Goal: Task Accomplishment & Management: Use online tool/utility

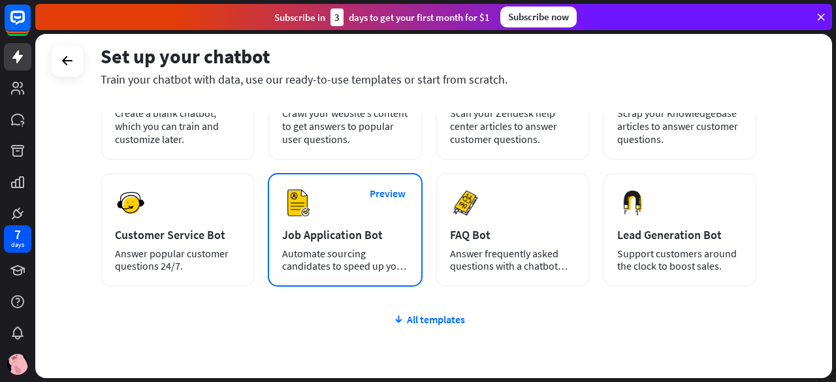
scroll to position [65, 0]
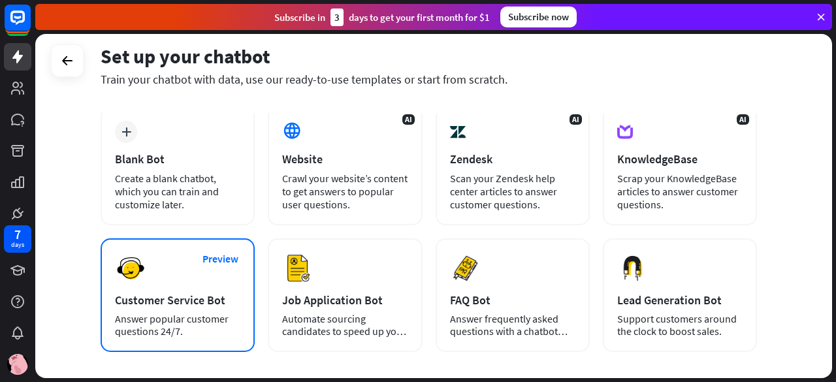
click at [159, 296] on div "Customer Service Bot" at bounding box center [177, 300] width 125 height 15
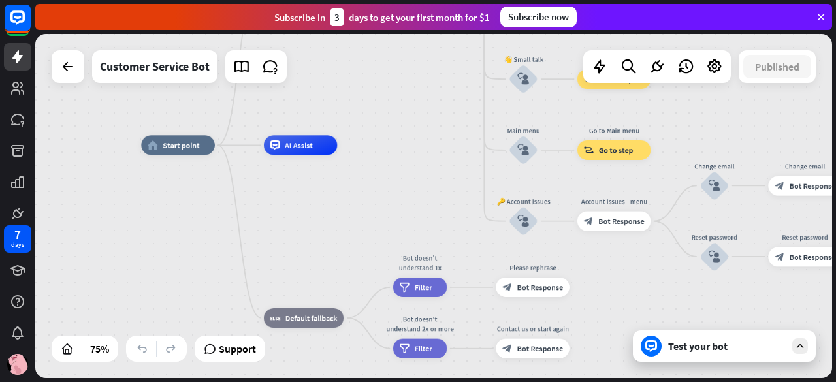
drag, startPoint x: 567, startPoint y: 211, endPoint x: 435, endPoint y: 163, distance: 140.6
click at [435, 163] on div "home_2 Start point Welcome message block_bot_response Bot Response 🔙 Main menu …" at bounding box center [440, 274] width 598 height 258
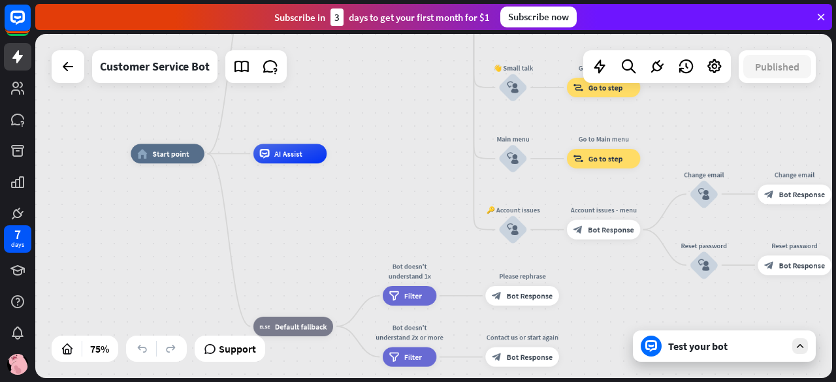
drag, startPoint x: 448, startPoint y: 164, endPoint x: 438, endPoint y: 172, distance: 13.5
click at [438, 172] on div "home_2 Start point Welcome message block_bot_response Bot Response 🔙 Main menu …" at bounding box center [430, 283] width 598 height 258
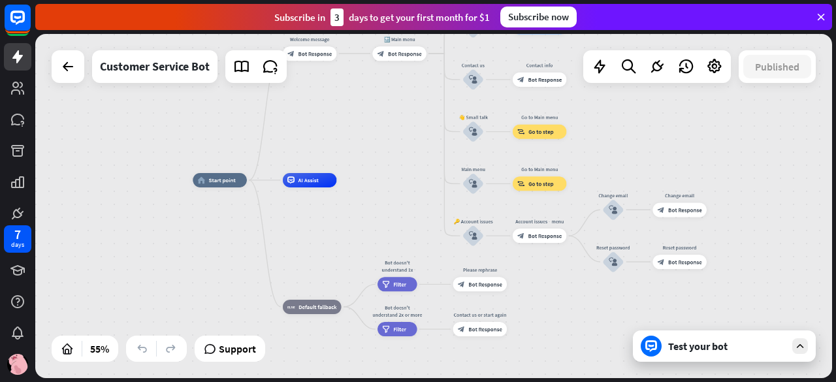
drag, startPoint x: 435, startPoint y: 168, endPoint x: 405, endPoint y: 228, distance: 67.2
click at [405, 228] on div "home_2 Start point Welcome message block_bot_response Bot Response 🔙 Main menu …" at bounding box center [433, 206] width 797 height 344
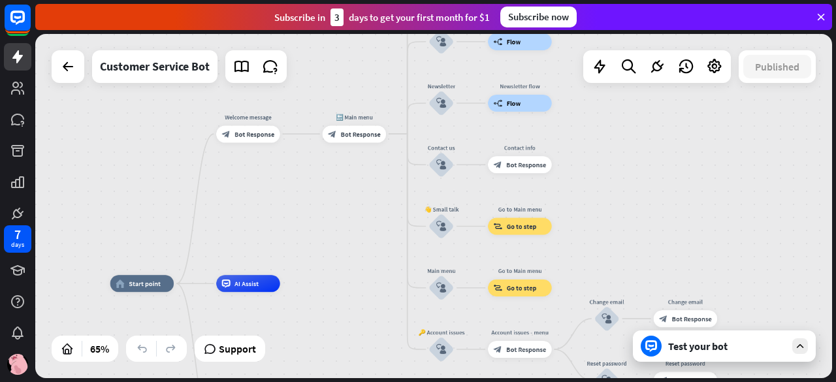
drag, startPoint x: 397, startPoint y: 195, endPoint x: 385, endPoint y: 246, distance: 51.8
click at [385, 246] on div "home_2 Start point Welcome message block_bot_response Bot Response 🔙 Main menu …" at bounding box center [433, 206] width 797 height 344
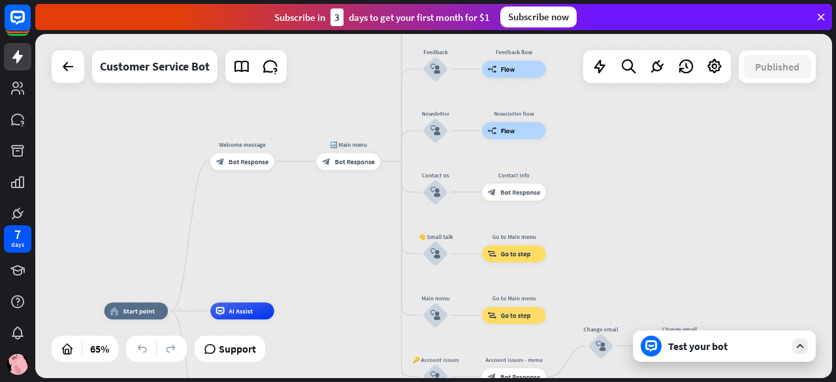
drag, startPoint x: 386, startPoint y: 211, endPoint x: 380, endPoint y: 235, distance: 24.9
click at [380, 235] on div "home_2 Start point Welcome message block_bot_response Bot Response 🔙 Main menu …" at bounding box center [433, 206] width 797 height 344
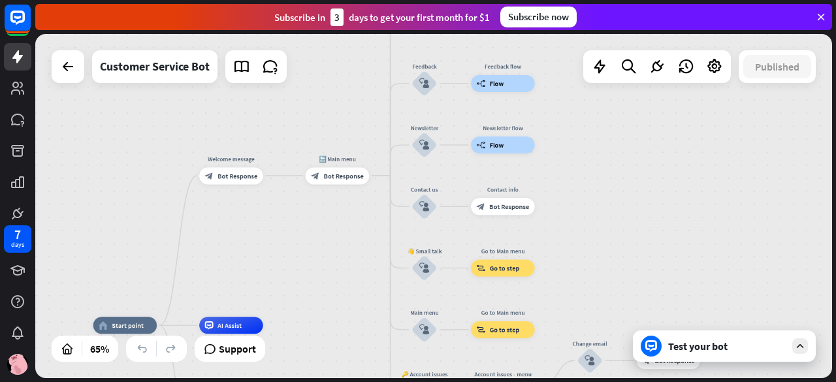
drag, startPoint x: 370, startPoint y: 227, endPoint x: 363, endPoint y: 236, distance: 11.2
click at [364, 236] on div "home_2 Start point Welcome message block_bot_response Bot Response 🔙 Main menu …" at bounding box center [433, 206] width 797 height 344
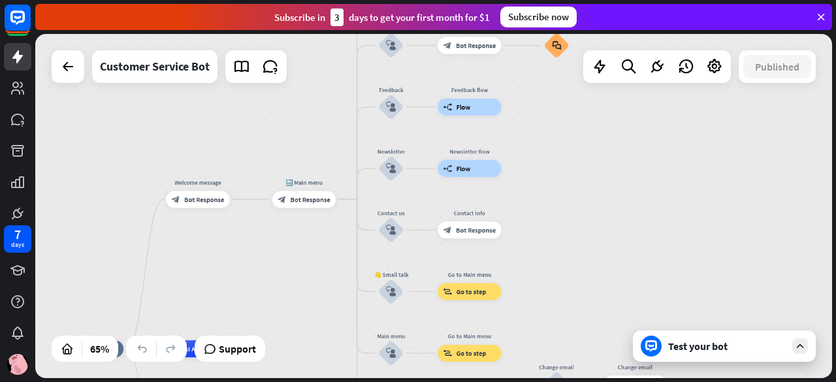
drag, startPoint x: 363, startPoint y: 233, endPoint x: 321, endPoint y: 257, distance: 49.2
click at [319, 261] on div "home_2 Start point Welcome message block_bot_response Bot Response 🔙 Main menu …" at bounding box center [433, 206] width 797 height 344
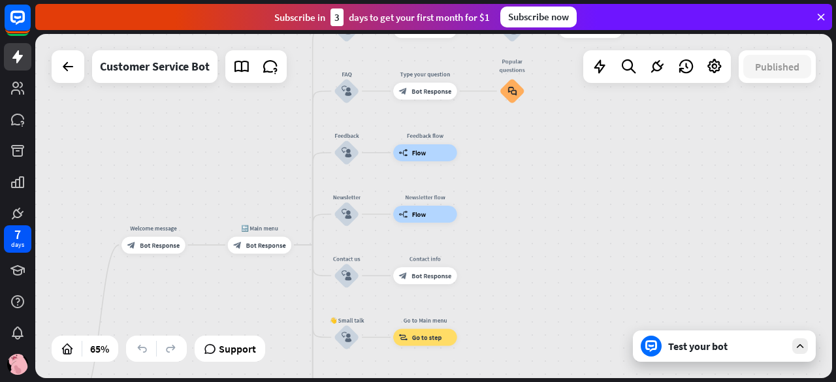
drag, startPoint x: 553, startPoint y: 175, endPoint x: 515, endPoint y: 221, distance: 59.9
click at [515, 221] on div "home_2 Start point Welcome message block_bot_response Bot Response 🔙 Main menu …" at bounding box center [433, 206] width 797 height 344
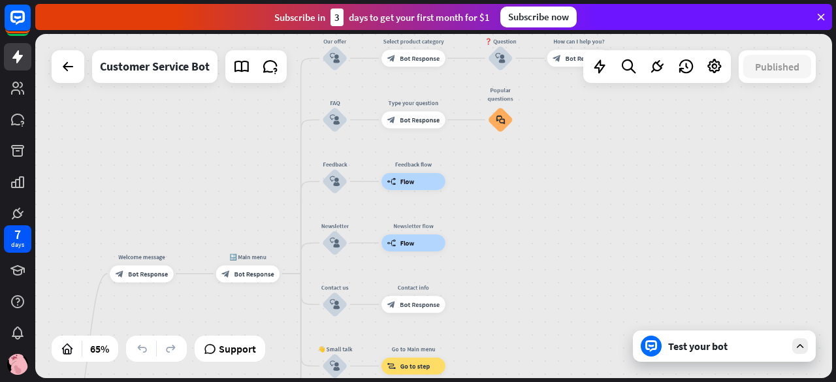
drag, startPoint x: 542, startPoint y: 180, endPoint x: 532, endPoint y: 209, distance: 31.2
click at [532, 209] on div "home_2 Start point Welcome message block_bot_response Bot Response 🔙 Main menu …" at bounding box center [433, 206] width 797 height 344
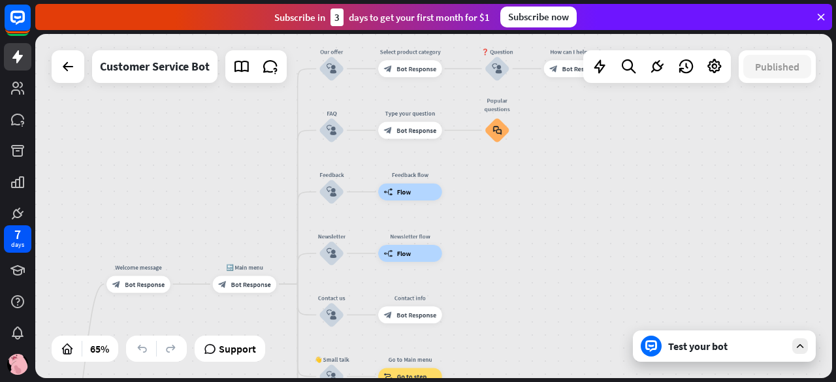
drag, startPoint x: 534, startPoint y: 206, endPoint x: 520, endPoint y: 241, distance: 37.9
click at [520, 241] on div "home_2 Start point Welcome message block_bot_response Bot Response 🔙 Main menu …" at bounding box center [433, 206] width 797 height 344
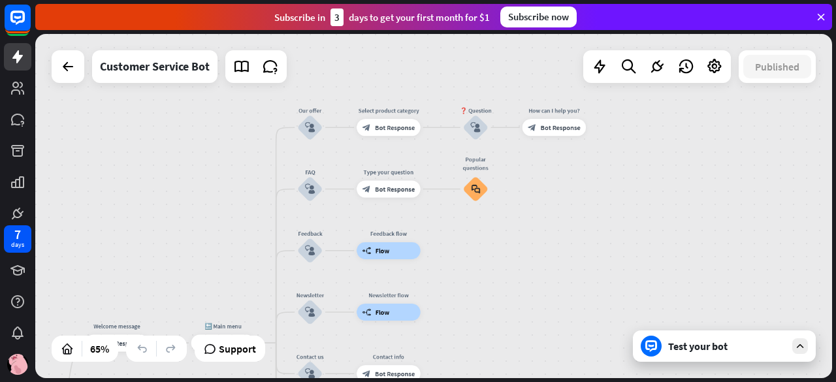
drag, startPoint x: 530, startPoint y: 215, endPoint x: 517, endPoint y: 246, distance: 33.1
click at [517, 246] on div "home_2 Start point Welcome message block_bot_response Bot Response 🔙 Main menu …" at bounding box center [433, 206] width 797 height 344
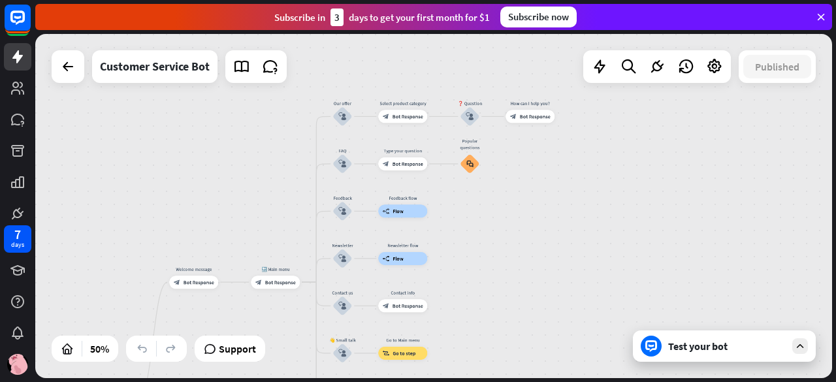
drag, startPoint x: 444, startPoint y: 255, endPoint x: 465, endPoint y: 146, distance: 111.1
click at [465, 140] on div "home_2 Start point Welcome message block_bot_response Bot Response 🔙 Main menu …" at bounding box center [433, 206] width 797 height 344
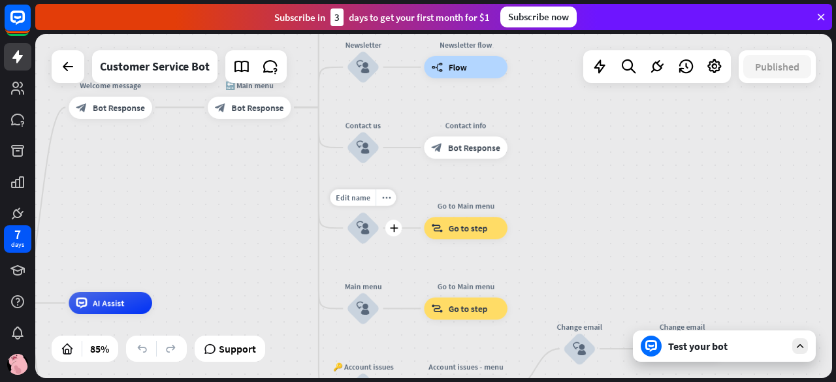
drag, startPoint x: 367, startPoint y: 237, endPoint x: 410, endPoint y: 190, distance: 63.8
click at [380, 212] on div "Edit name more_horiz plus 👋 Small talk block_user_input" at bounding box center [362, 228] width 33 height 33
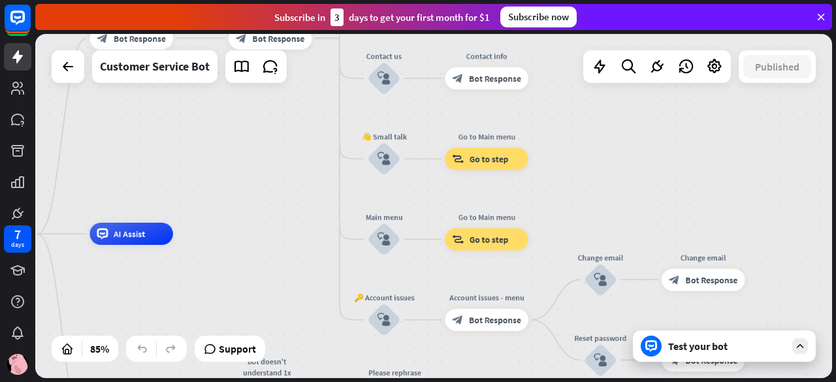
drag, startPoint x: 284, startPoint y: 305, endPoint x: 350, endPoint y: 191, distance: 131.8
click at [311, 234] on div "home_2 Start point Welcome message block_bot_response Bot Response 🔙 Main menu …" at bounding box center [290, 380] width 678 height 293
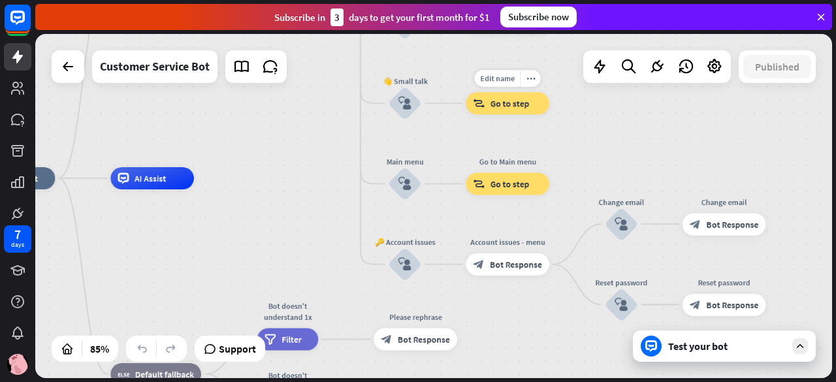
click at [521, 114] on div "block_goto Go to step" at bounding box center [508, 103] width 84 height 22
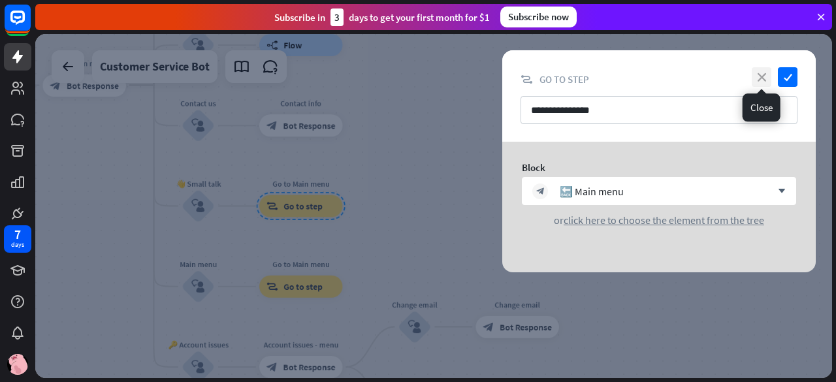
click at [760, 76] on icon "close" at bounding box center [762, 77] width 20 height 20
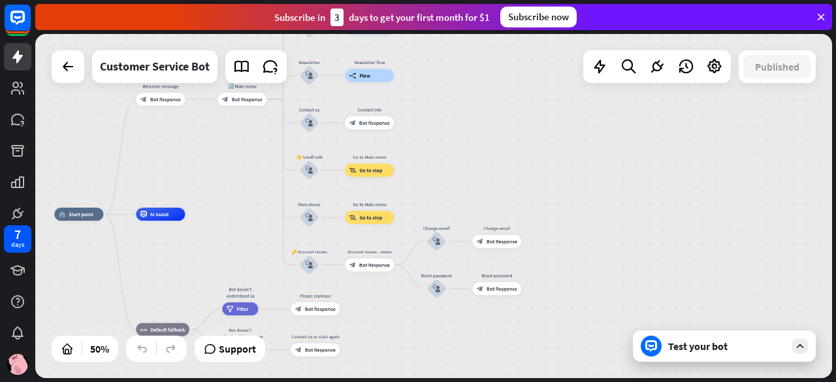
drag, startPoint x: 444, startPoint y: 238, endPoint x: 582, endPoint y: 143, distance: 167.6
click at [446, 231] on div "Edit name more_horiz Change email block_user_input" at bounding box center [437, 241] width 20 height 20
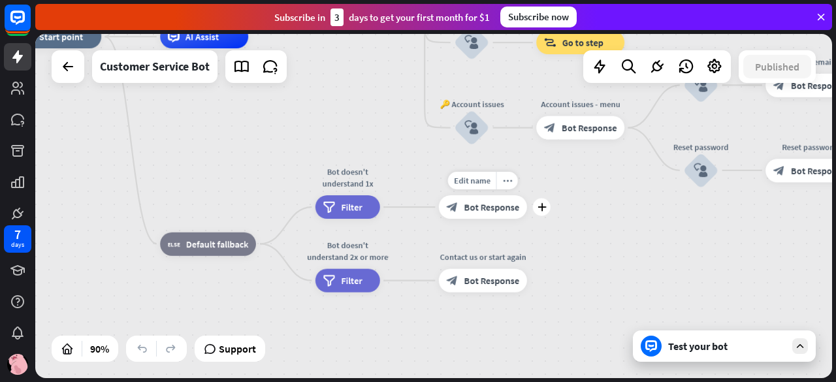
click at [504, 219] on div "Edit name more_horiz plus Please rephrase block_bot_response Bot Response" at bounding box center [483, 207] width 88 height 24
click at [495, 217] on div "block_bot_response Bot Response" at bounding box center [483, 207] width 88 height 24
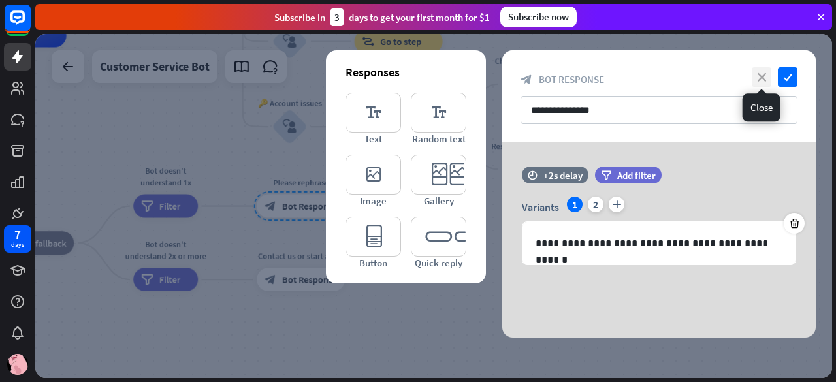
click at [755, 70] on icon "close" at bounding box center [762, 77] width 20 height 20
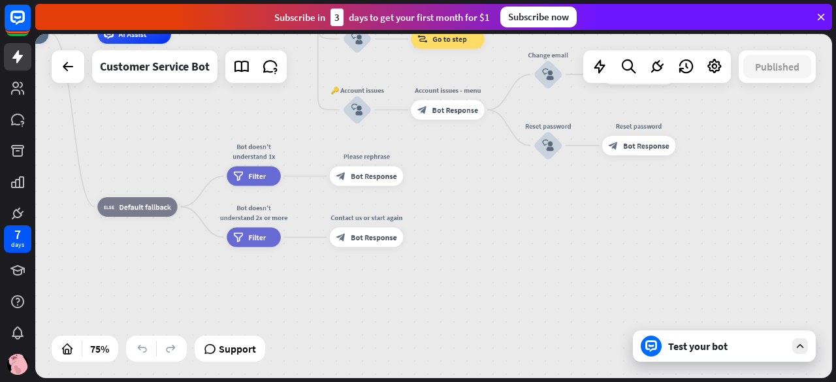
drag, startPoint x: 414, startPoint y: 292, endPoint x: 461, endPoint y: 250, distance: 62.5
click at [461, 250] on div "home_2 Start point Welcome message block_bot_response Bot Response 🔙 Main menu …" at bounding box center [274, 163] width 598 height 258
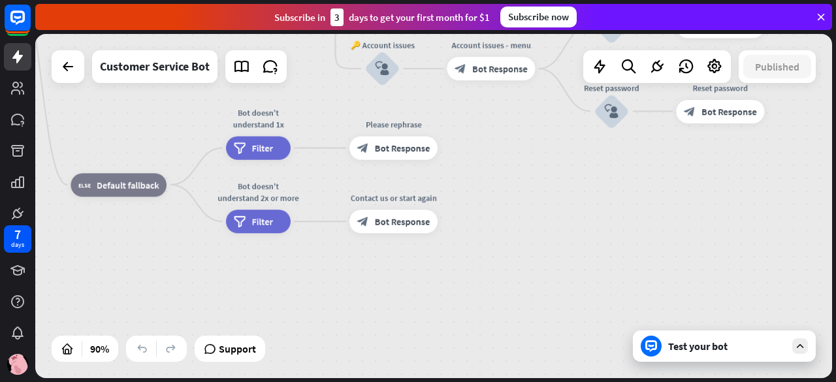
drag, startPoint x: 384, startPoint y: 279, endPoint x: 436, endPoint y: 277, distance: 51.7
click at [436, 277] on div "home_2 Start point Welcome message block_bot_response Bot Response 🔙 Main menu …" at bounding box center [282, 133] width 717 height 310
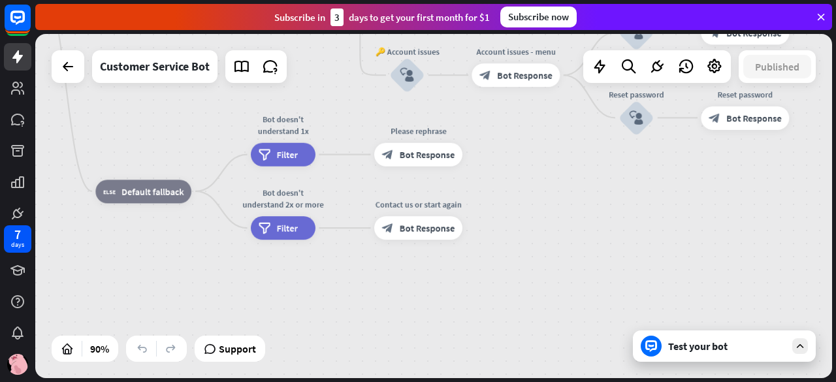
drag, startPoint x: 540, startPoint y: 207, endPoint x: 511, endPoint y: 295, distance: 92.1
click at [511, 294] on div "home_2 Start point Welcome message block_bot_response Bot Response 🔙 Main menu …" at bounding box center [306, 139] width 717 height 310
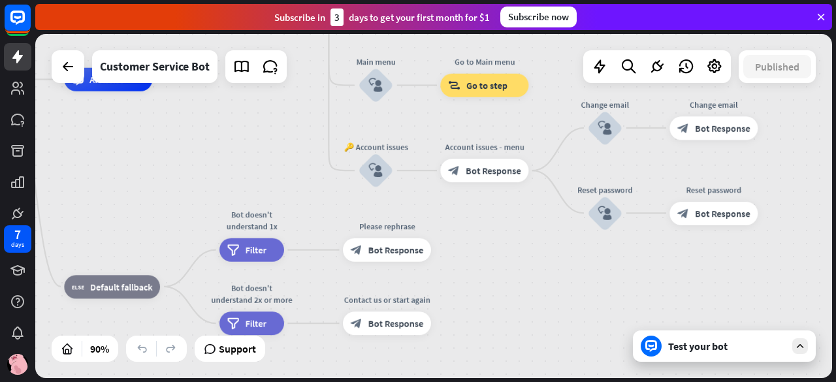
drag, startPoint x: 518, startPoint y: 264, endPoint x: 510, endPoint y: 329, distance: 65.2
click at [510, 329] on div "home_2 Start point Welcome message block_bot_response Bot Response 🔙 Main menu …" at bounding box center [275, 235] width 717 height 310
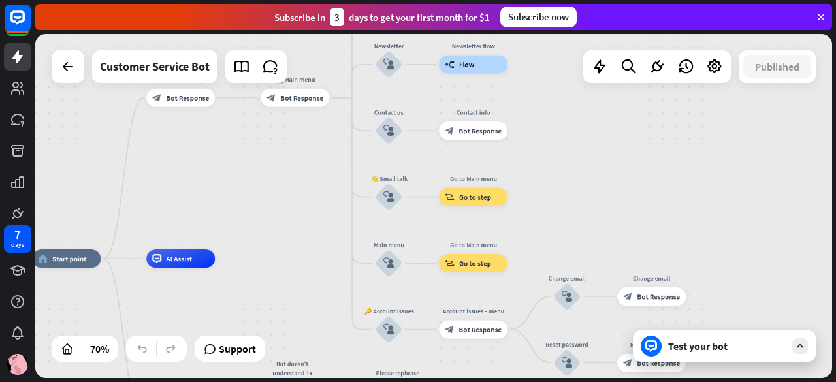
drag, startPoint x: 553, startPoint y: 137, endPoint x: 542, endPoint y: 241, distance: 105.1
click at [542, 241] on div "home_2 Start point Welcome message block_bot_response Bot Response 🔙 Main menu …" at bounding box center [433, 206] width 797 height 344
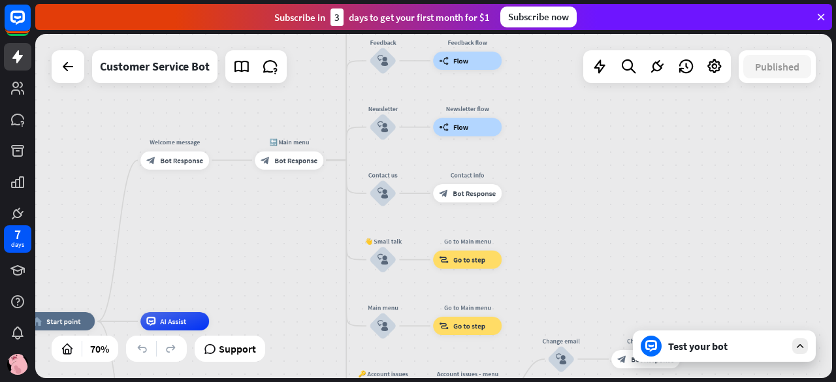
drag, startPoint x: 554, startPoint y: 166, endPoint x: 548, endPoint y: 242, distance: 76.7
click at [548, 242] on div "home_2 Start point Welcome message block_bot_response Bot Response 🔙 Main menu …" at bounding box center [433, 206] width 797 height 344
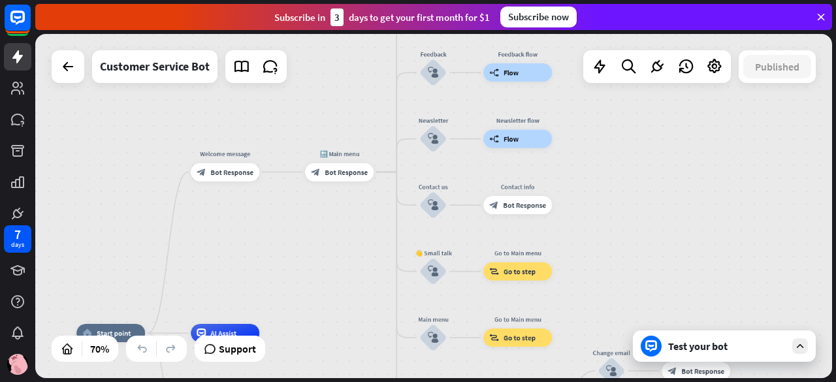
drag, startPoint x: 553, startPoint y: 198, endPoint x: 631, endPoint y: 159, distance: 87.4
click at [631, 159] on div "home_2 Start point Welcome message block_bot_response Bot Response 🔙 Main menu …" at bounding box center [433, 206] width 797 height 344
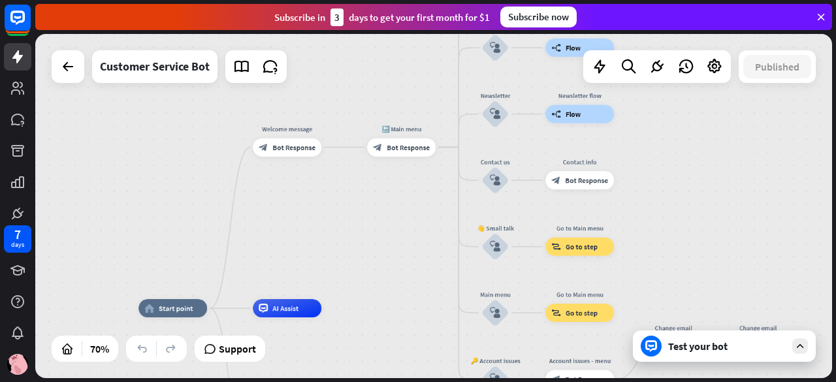
drag, startPoint x: 299, startPoint y: 253, endPoint x: 265, endPoint y: 276, distance: 40.4
click at [275, 274] on div "home_2 Start point Welcome message block_bot_response Bot Response 🔙 Main menu …" at bounding box center [433, 206] width 797 height 344
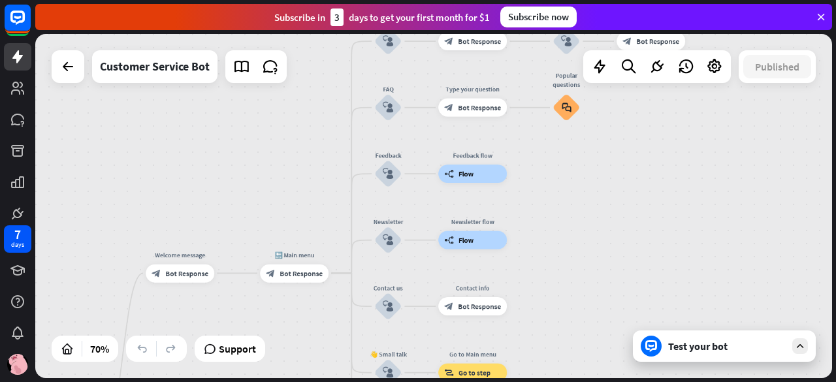
drag, startPoint x: 304, startPoint y: 218, endPoint x: 254, endPoint y: 313, distance: 107.8
click at [254, 313] on div "home_2 Start point Welcome message block_bot_response Bot Response 🔙 Main menu …" at bounding box center [433, 206] width 797 height 344
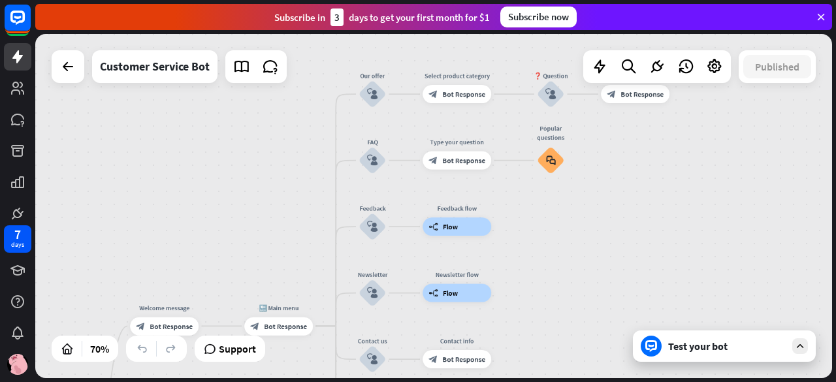
drag, startPoint x: 527, startPoint y: 222, endPoint x: 512, endPoint y: 267, distance: 47.3
click at [512, 267] on div "home_2 Start point Welcome message block_bot_response Bot Response 🔙 Main menu …" at bounding box center [433, 206] width 797 height 344
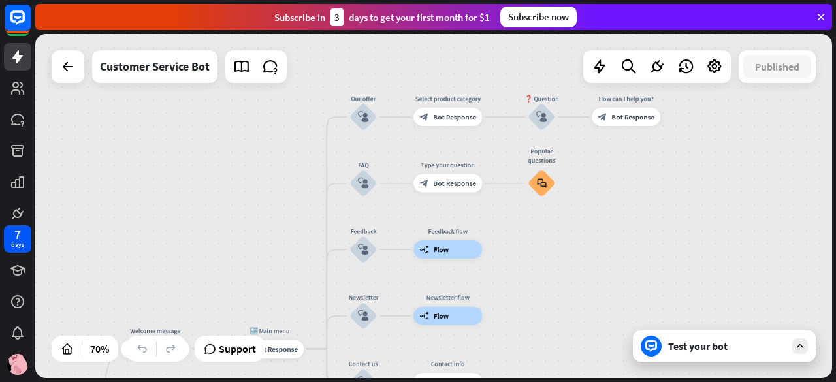
drag, startPoint x: 530, startPoint y: 269, endPoint x: 521, endPoint y: 288, distance: 21.4
click at [521, 288] on div "home_2 Start point Welcome message block_bot_response Bot Response 🔙 Main menu …" at bounding box center [433, 206] width 797 height 344
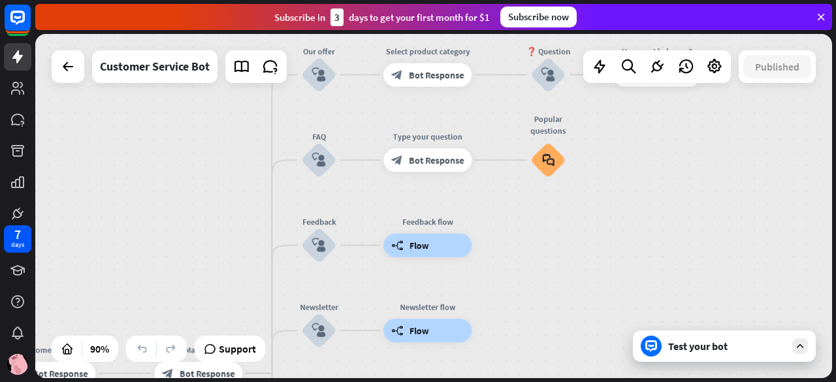
drag, startPoint x: 512, startPoint y: 216, endPoint x: 508, endPoint y: 260, distance: 43.9
click at [508, 260] on div "home_2 Start point Welcome message block_bot_response Bot Response 🔙 Main menu …" at bounding box center [433, 206] width 797 height 344
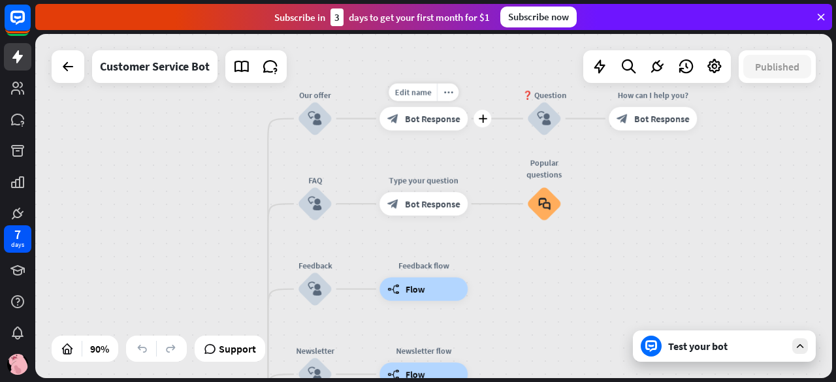
click at [427, 125] on div "block_bot_response Bot Response" at bounding box center [424, 119] width 88 height 24
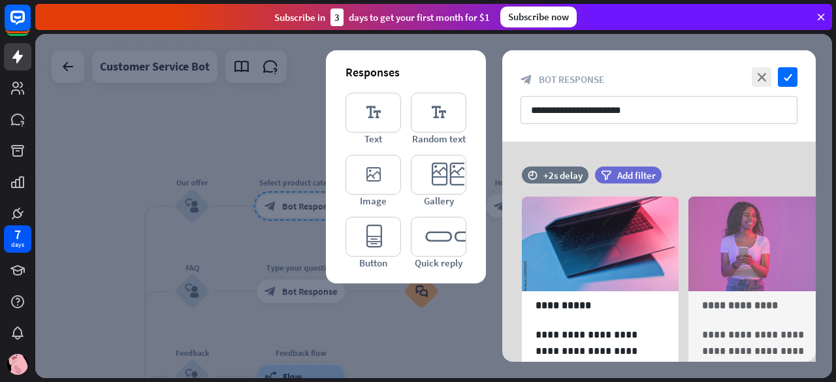
click at [231, 118] on div at bounding box center [433, 206] width 797 height 344
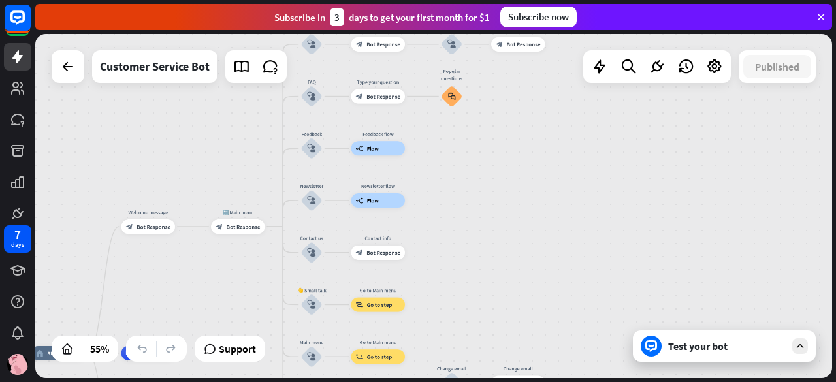
drag, startPoint x: 536, startPoint y: 245, endPoint x: 523, endPoint y: 103, distance: 142.4
click at [524, 97] on div "home_2 Start point Welcome message block_bot_response Bot Response 🔙 Main menu …" at bounding box center [433, 206] width 797 height 344
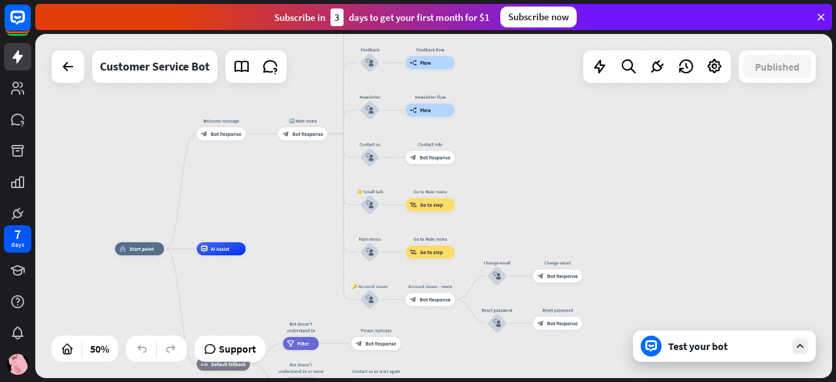
drag, startPoint x: 471, startPoint y: 237, endPoint x: 551, endPoint y: 118, distance: 143.5
click at [551, 118] on div "home_2 Start point Welcome message block_bot_response Bot Response 🔙 Main menu …" at bounding box center [433, 206] width 797 height 344
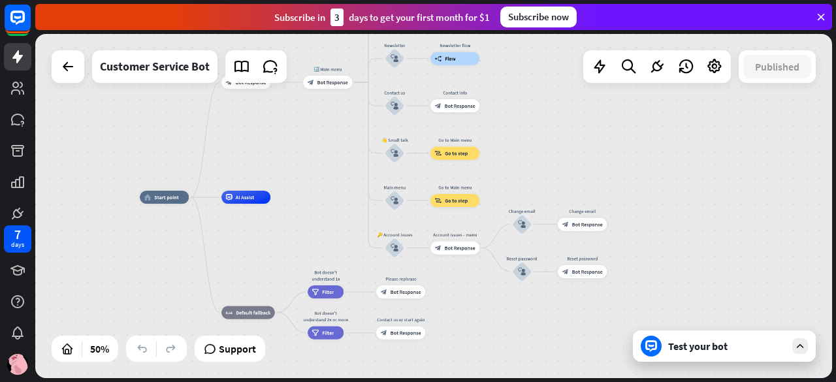
drag, startPoint x: 553, startPoint y: 189, endPoint x: 575, endPoint y: 123, distance: 69.4
click at [575, 123] on div "home_2 Start point Welcome message block_bot_response Bot Response 🔙 Main menu …" at bounding box center [433, 206] width 797 height 344
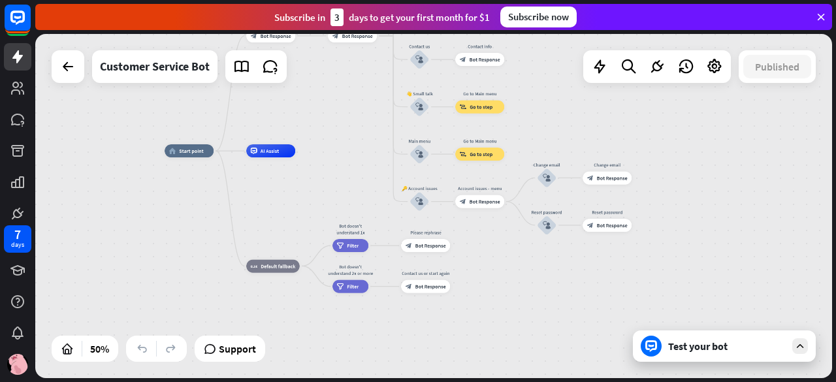
drag, startPoint x: 553, startPoint y: 259, endPoint x: 556, endPoint y: 269, distance: 10.3
click at [556, 269] on div "home_2 Start point Welcome message block_bot_response Bot Response 🔙 Main menu …" at bounding box center [364, 237] width 399 height 172
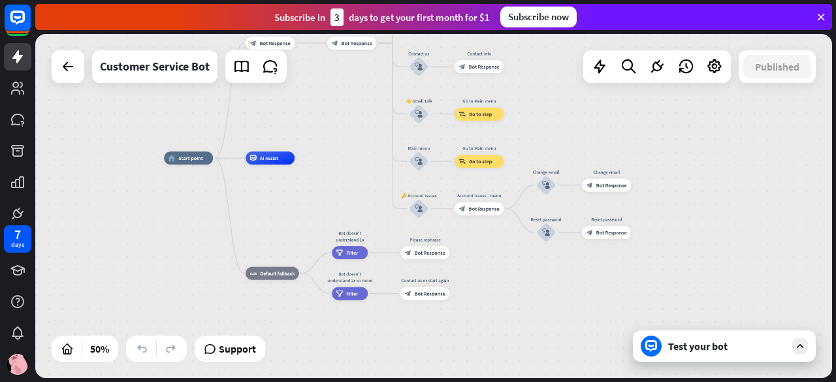
drag, startPoint x: 558, startPoint y: 263, endPoint x: 542, endPoint y: 295, distance: 35.1
click at [543, 296] on div "home_2 Start point Welcome message block_bot_response Bot Response 🔙 Main menu …" at bounding box center [363, 244] width 399 height 172
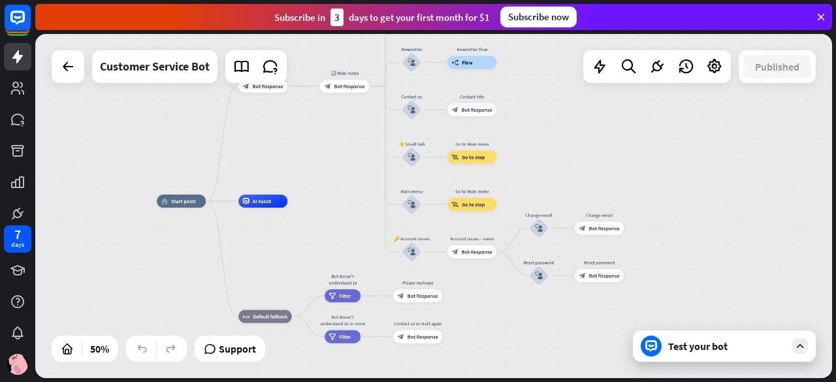
drag, startPoint x: 598, startPoint y: 174, endPoint x: 605, endPoint y: 198, distance: 25.2
click at [605, 198] on div "home_2 Start point Welcome message block_bot_response Bot Response 🔙 Main menu …" at bounding box center [433, 206] width 797 height 344
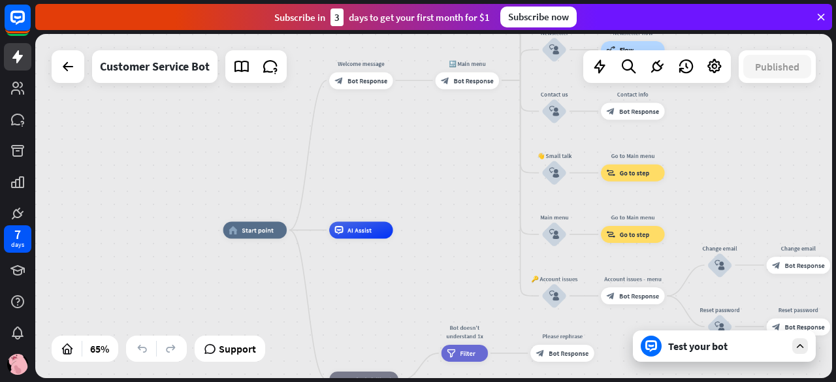
drag, startPoint x: 304, startPoint y: 219, endPoint x: 433, endPoint y: 241, distance: 130.6
click at [433, 241] on div "home_2 Start point Welcome message block_bot_response Bot Response 🔙 Main menu …" at bounding box center [482, 342] width 518 height 224
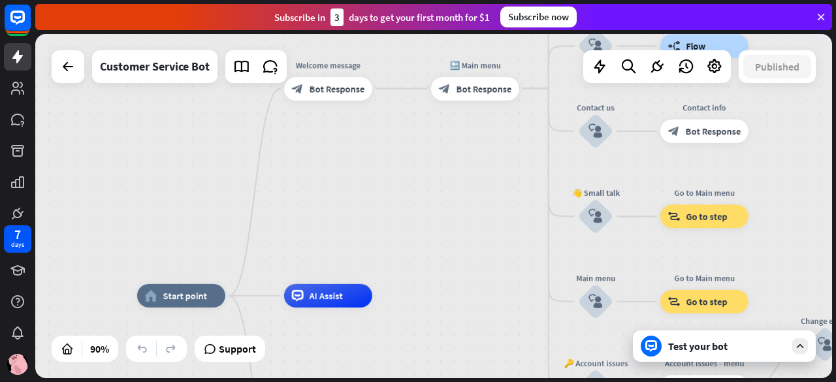
drag, startPoint x: 459, startPoint y: 193, endPoint x: 426, endPoint y: 263, distance: 77.2
click at [426, 263] on div "home_2 Start point Welcome message block_bot_response Bot Response 🔙 Main menu …" at bounding box center [433, 206] width 797 height 344
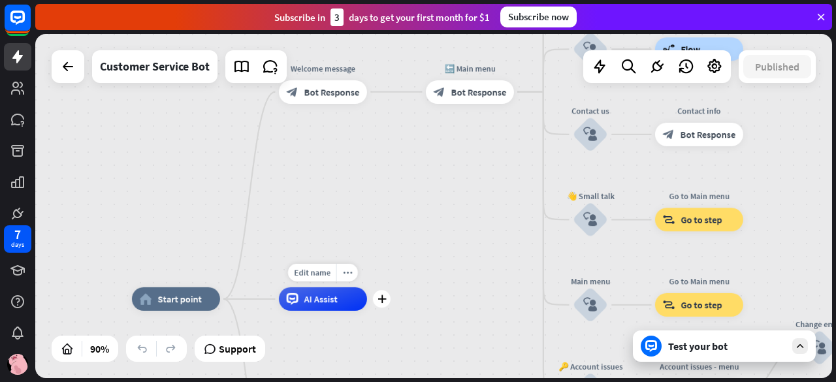
click at [322, 310] on div "AI Assist" at bounding box center [323, 299] width 88 height 24
click at [400, 212] on div "home_2 Start point Welcome message block_bot_response Bot Response 🔙 Main menu …" at bounding box center [433, 206] width 797 height 344
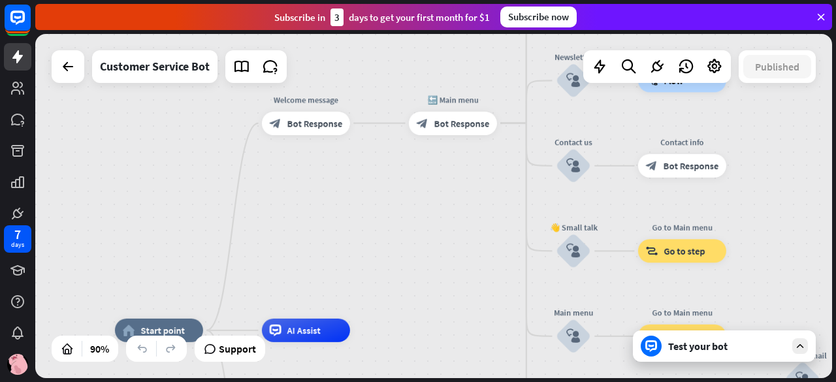
drag, startPoint x: 400, startPoint y: 212, endPoint x: 383, endPoint y: 245, distance: 36.8
click at [383, 245] on div "home_2 Start point Welcome message block_bot_response Bot Response 🔙 Main menu …" at bounding box center [433, 206] width 797 height 344
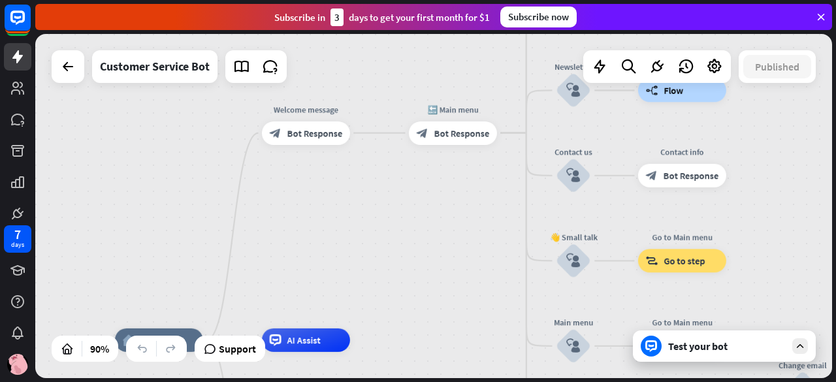
drag, startPoint x: 383, startPoint y: 245, endPoint x: 372, endPoint y: 206, distance: 40.7
click at [372, 206] on div "home_2 Start point Welcome message block_bot_response Bot Response 🔙 Main menu …" at bounding box center [433, 206] width 797 height 344
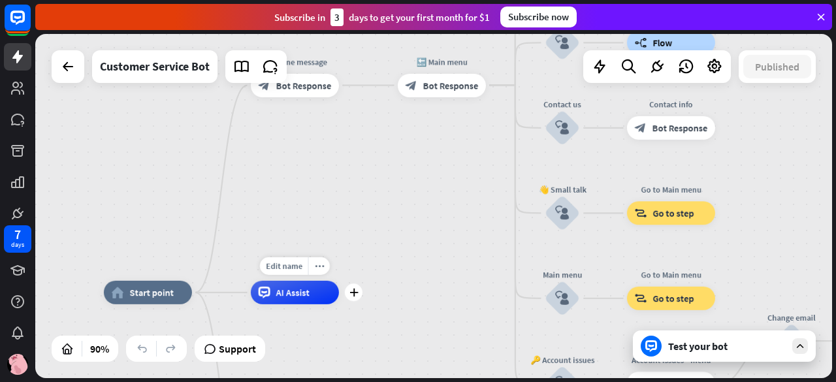
drag, startPoint x: 354, startPoint y: 270, endPoint x: 255, endPoint y: 99, distance: 197.9
click at [254, 281] on div "Edit name more_horiz plus AI Assist" at bounding box center [295, 293] width 88 height 24
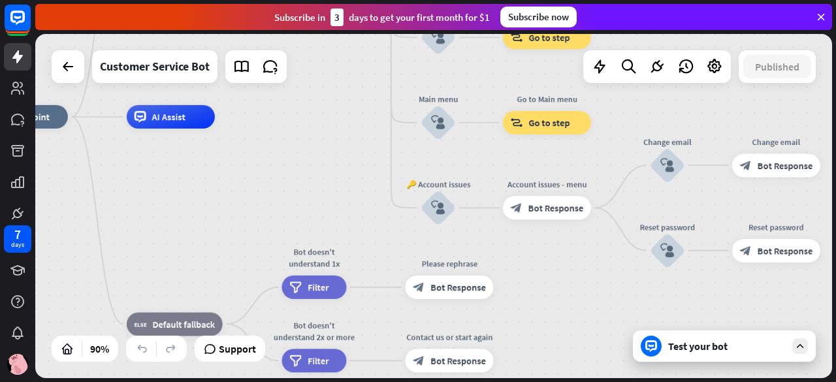
drag, startPoint x: 335, startPoint y: 210, endPoint x: 310, endPoint y: 207, distance: 24.3
click at [310, 207] on div "home_2 Start point Welcome message block_bot_response Bot Response 🔙 Main menu …" at bounding box center [338, 272] width 717 height 310
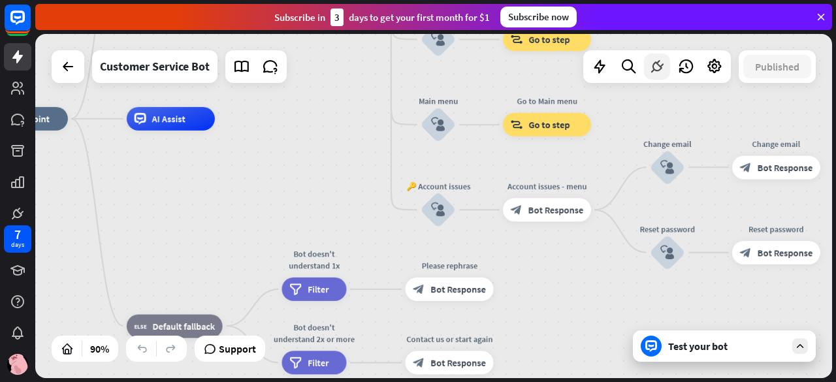
click at [663, 65] on icon at bounding box center [657, 66] width 17 height 17
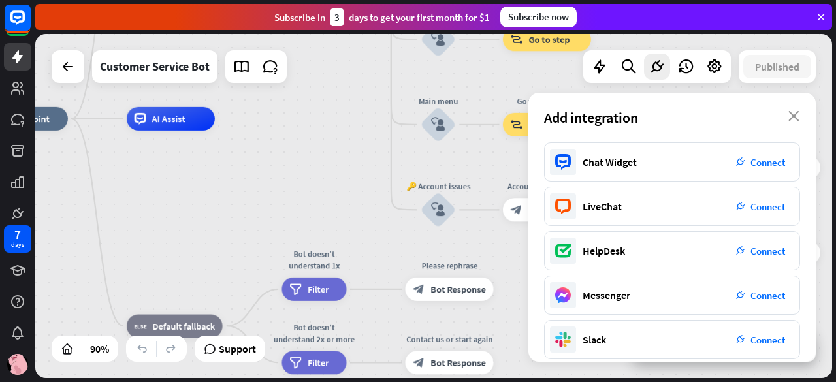
click at [328, 184] on div "home_2 Start point Welcome message block_bot_response Bot Response 🔙 Main menu …" at bounding box center [338, 274] width 717 height 310
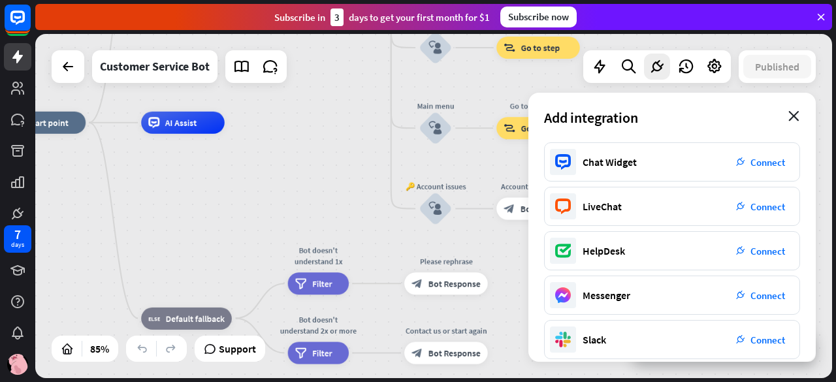
click at [798, 118] on icon "close" at bounding box center [794, 116] width 11 height 10
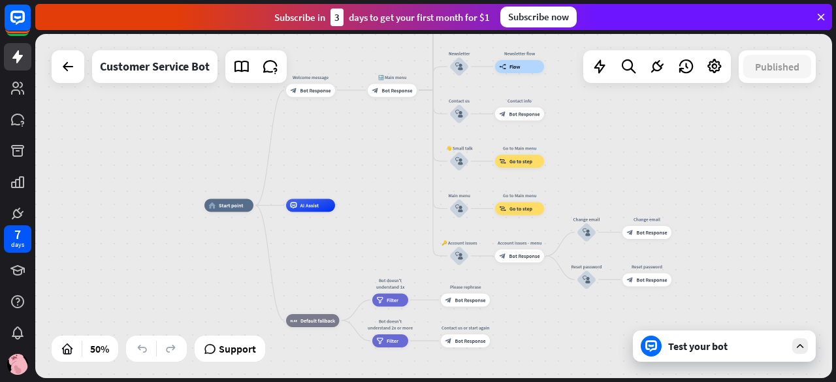
drag, startPoint x: 379, startPoint y: 186, endPoint x: 372, endPoint y: 219, distance: 34.0
click at [374, 219] on div "home_2 Start point Welcome message block_bot_response Bot Response 🔙 Main menu …" at bounding box center [403, 291] width 399 height 172
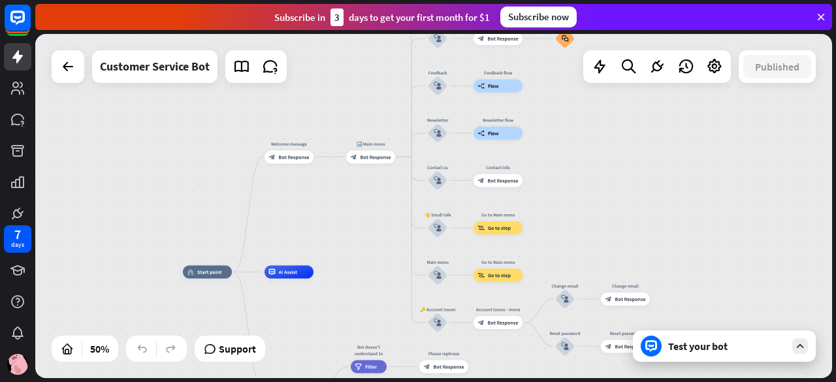
drag, startPoint x: 372, startPoint y: 229, endPoint x: 359, endPoint y: 261, distance: 34.0
click at [359, 261] on div "home_2 Start point Welcome message block_bot_response Bot Response 🔙 Main menu …" at bounding box center [433, 206] width 797 height 344
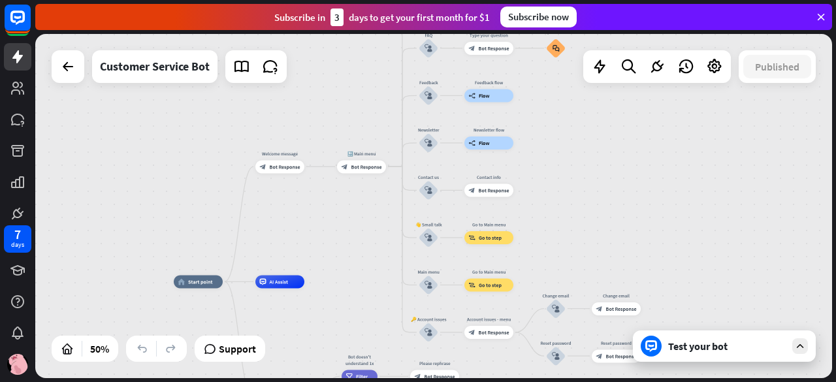
drag, startPoint x: 355, startPoint y: 261, endPoint x: 345, endPoint y: 274, distance: 17.2
click at [345, 275] on div "home_2 Start point Welcome message block_bot_response Bot Response 🔙 Main menu …" at bounding box center [433, 206] width 797 height 344
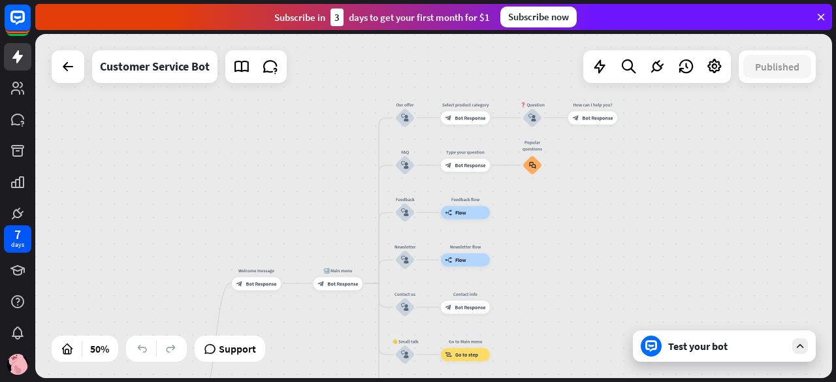
drag, startPoint x: 658, startPoint y: 150, endPoint x: 645, endPoint y: 253, distance: 104.1
click at [645, 253] on div "home_2 Start point Welcome message block_bot_response Bot Response 🔙 Main menu …" at bounding box center [433, 206] width 797 height 344
drag, startPoint x: 623, startPoint y: 234, endPoint x: 664, endPoint y: 263, distance: 50.1
click at [664, 263] on div "home_2 Start point Welcome message block_bot_response Bot Response 🔙 Main menu …" at bounding box center [433, 206] width 797 height 344
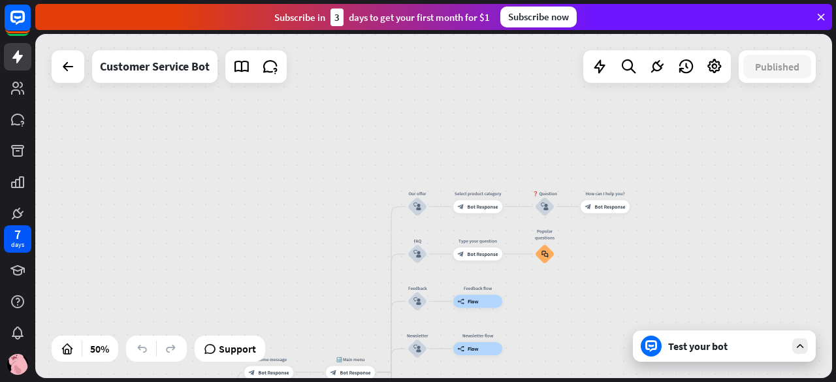
drag, startPoint x: 644, startPoint y: 266, endPoint x: 583, endPoint y: 241, distance: 66.2
click at [583, 243] on div "home_2 Start point Welcome message block_bot_response Bot Response 🔙 Main menu …" at bounding box center [433, 206] width 797 height 344
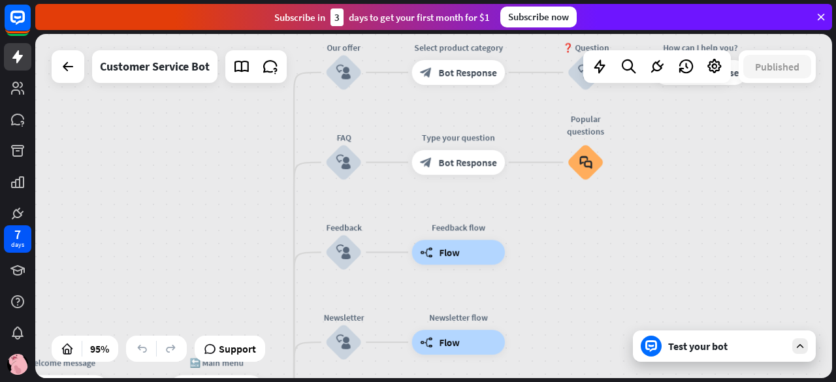
drag, startPoint x: 230, startPoint y: 225, endPoint x: 195, endPoint y: 118, distance: 112.8
click at [195, 118] on div "home_2 Start point Welcome message block_bot_response Bot Response 🔙 Main menu …" at bounding box center [433, 206] width 797 height 344
